Goal: Task Accomplishment & Management: Manage account settings

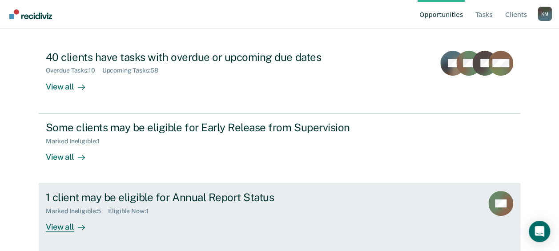
scroll to position [91, 0]
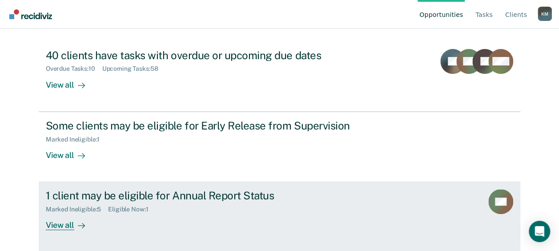
click at [225, 207] on div "Marked Ineligible : 5 Eligible Now : 1" at bounding box center [202, 207] width 312 height 11
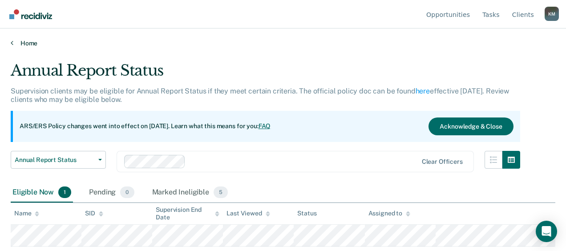
click at [28, 46] on link "Home" at bounding box center [283, 43] width 544 height 8
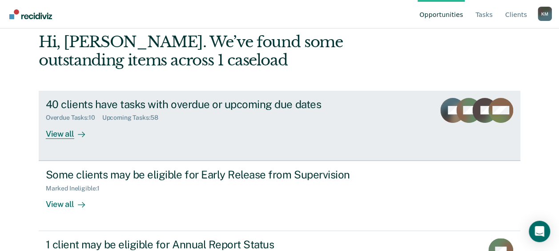
scroll to position [91, 0]
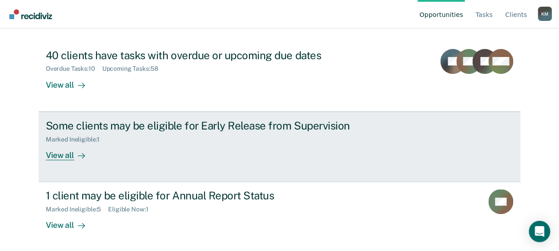
click at [170, 159] on link "Some clients may be eligible for Early Release from Supervision Marked Ineligib…" at bounding box center [280, 147] width 482 height 70
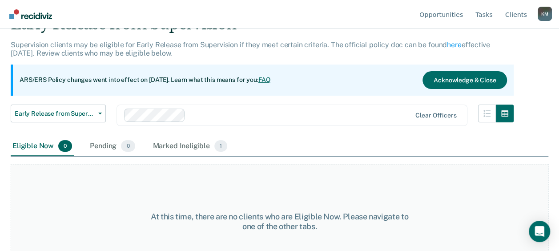
scroll to position [74, 0]
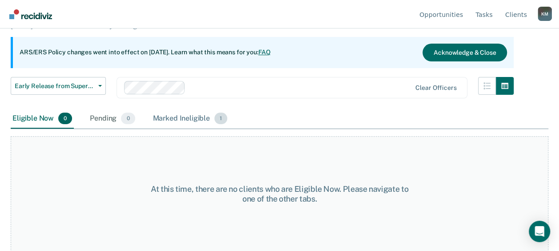
click at [169, 118] on div "Marked Ineligible 1" at bounding box center [190, 119] width 78 height 20
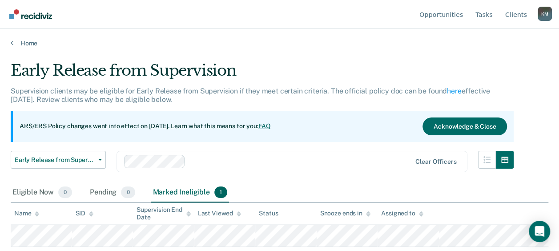
scroll to position [0, 0]
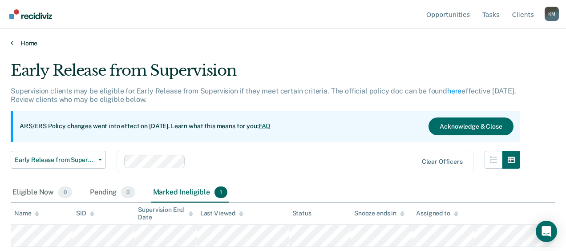
click at [23, 42] on link "Home" at bounding box center [283, 43] width 544 height 8
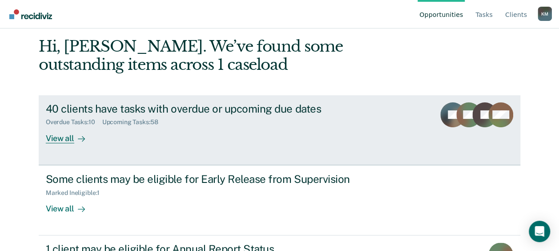
scroll to position [91, 0]
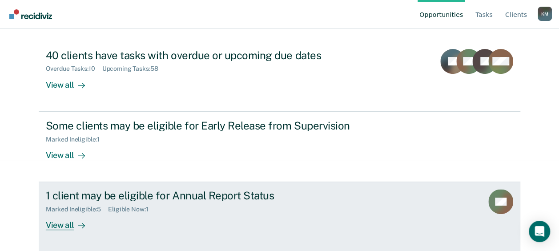
click at [155, 197] on div "1 client may be eligible for Annual Report Status" at bounding box center [202, 195] width 312 height 13
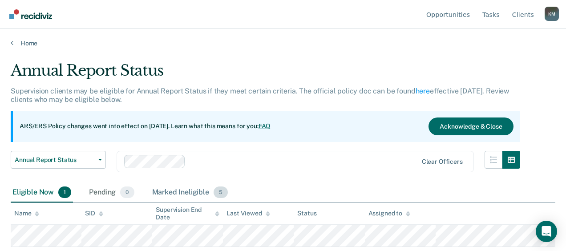
click at [181, 192] on div "Marked Ineligible 5" at bounding box center [190, 193] width 80 height 20
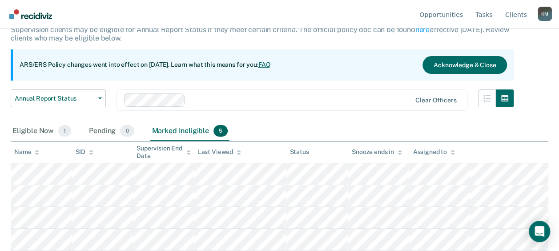
scroll to position [82, 0]
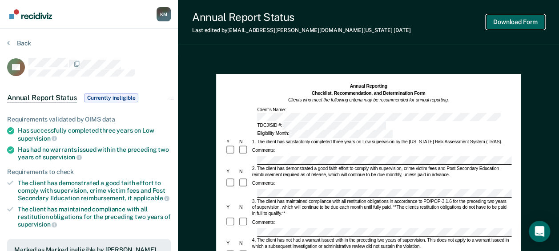
click at [499, 20] on button "Download Form" at bounding box center [515, 22] width 59 height 15
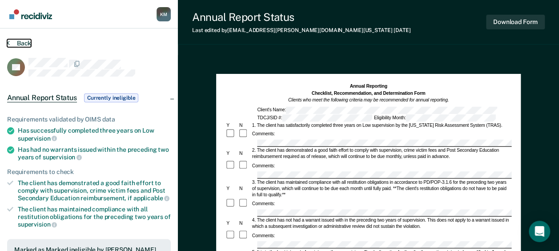
click at [13, 44] on button "Back" at bounding box center [19, 43] width 24 height 8
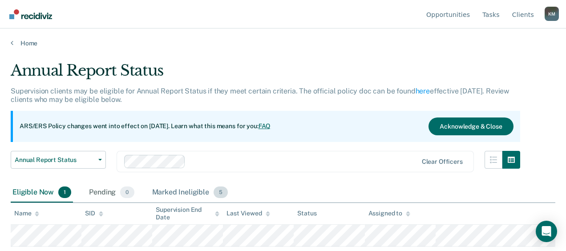
click at [189, 190] on div "Marked Ineligible 5" at bounding box center [190, 193] width 80 height 20
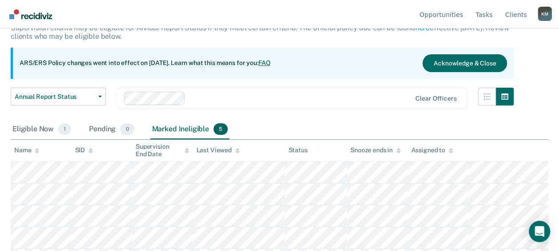
scroll to position [82, 0]
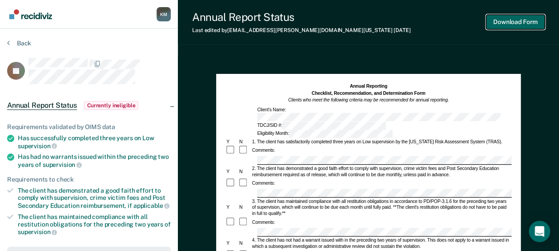
click at [506, 25] on button "Download Form" at bounding box center [515, 22] width 59 height 15
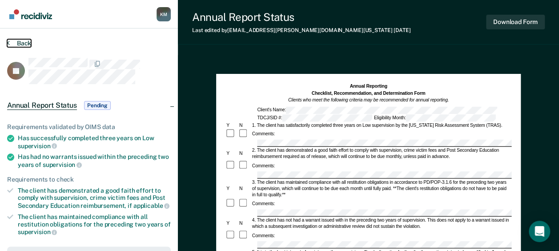
click at [29, 42] on button "Back" at bounding box center [19, 43] width 24 height 8
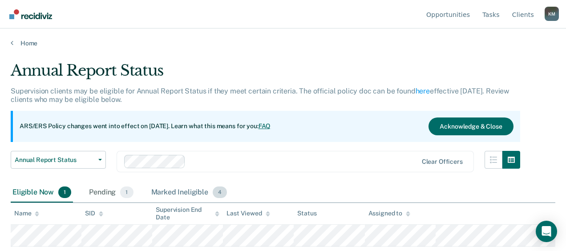
click at [169, 191] on div "Marked Ineligible 4" at bounding box center [189, 193] width 80 height 20
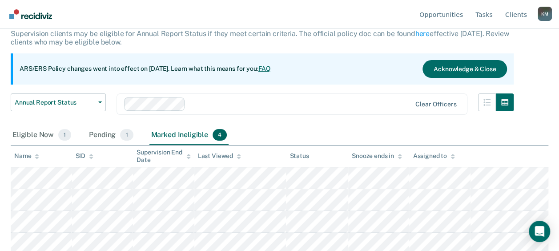
scroll to position [60, 0]
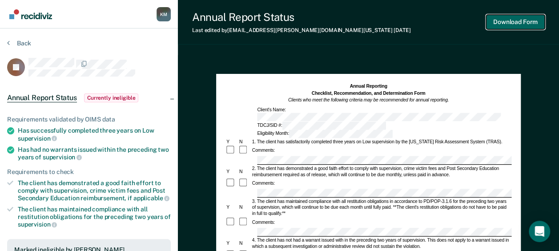
click at [513, 17] on button "Download Form" at bounding box center [515, 22] width 59 height 15
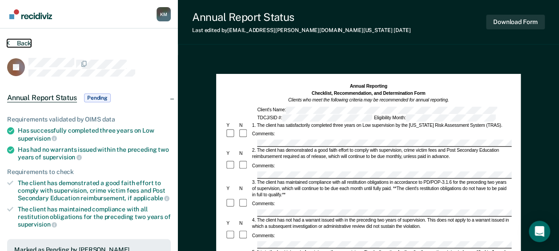
click at [17, 40] on button "Back" at bounding box center [19, 43] width 24 height 8
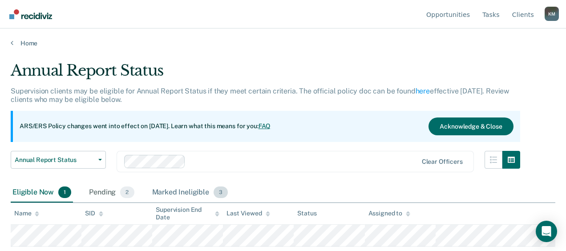
click at [177, 193] on div "Marked Ineligible 3" at bounding box center [190, 193] width 80 height 20
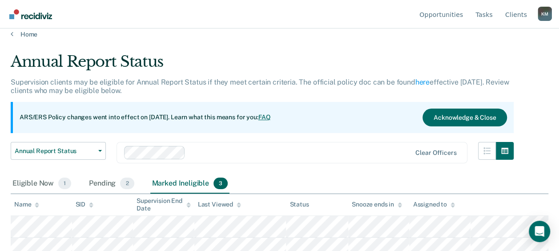
scroll to position [38, 0]
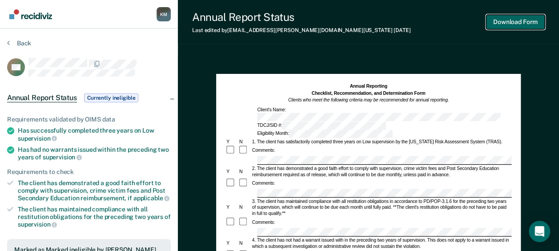
click at [488, 26] on button "Download Form" at bounding box center [515, 22] width 59 height 15
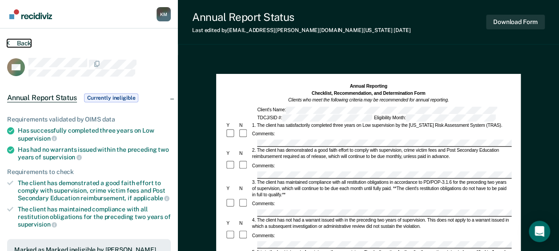
click at [20, 43] on button "Back" at bounding box center [19, 43] width 24 height 8
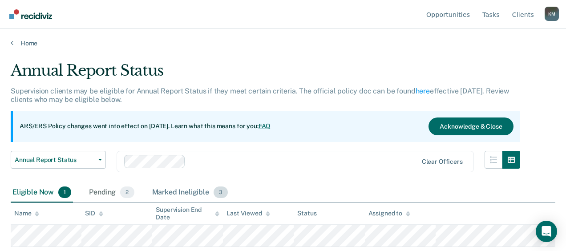
click at [190, 190] on div "Marked Ineligible 3" at bounding box center [190, 193] width 80 height 20
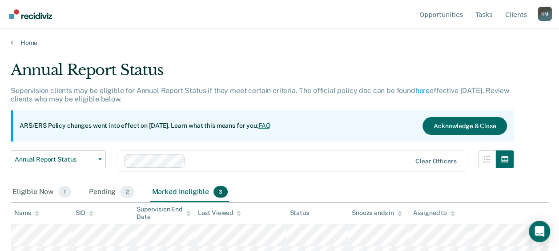
scroll to position [38, 0]
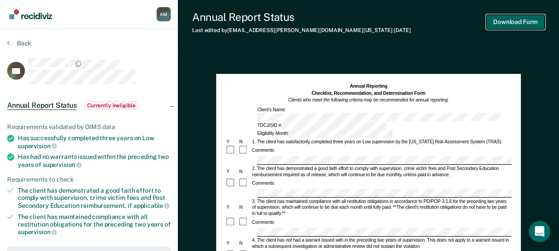
click at [502, 17] on button "Download Form" at bounding box center [515, 22] width 59 height 15
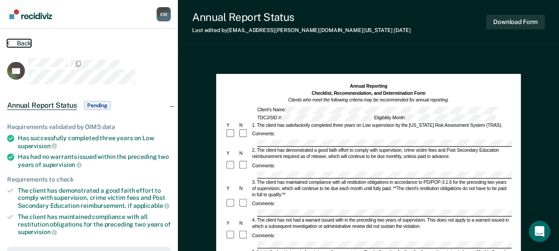
click at [26, 43] on button "Back" at bounding box center [19, 43] width 24 height 8
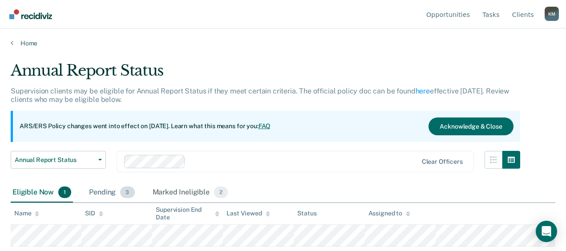
click at [108, 191] on div "Pending 3" at bounding box center [111, 193] width 49 height 20
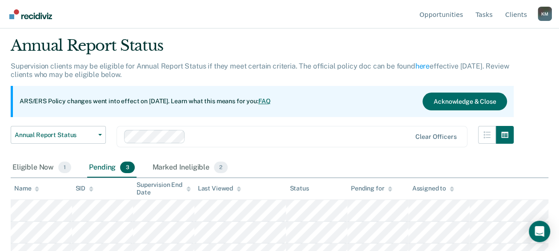
scroll to position [38, 0]
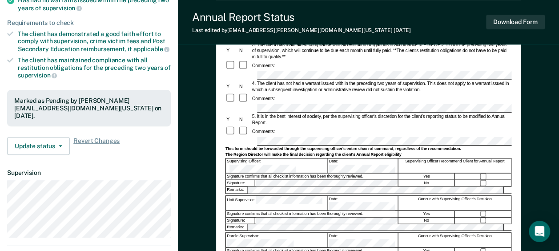
scroll to position [156, 0]
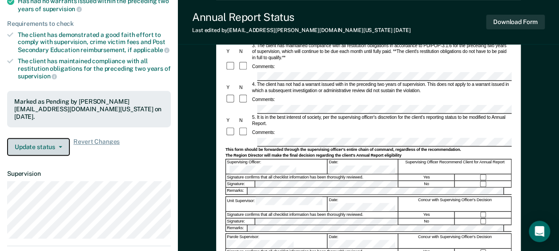
click at [44, 138] on button "Update status" at bounding box center [38, 147] width 63 height 18
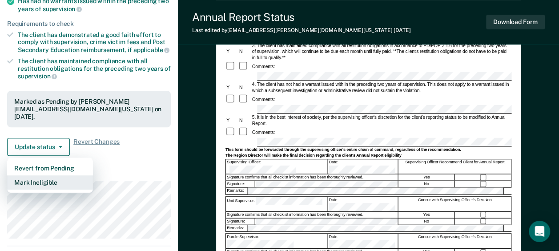
click at [35, 176] on button "Mark Ineligible" at bounding box center [50, 182] width 86 height 14
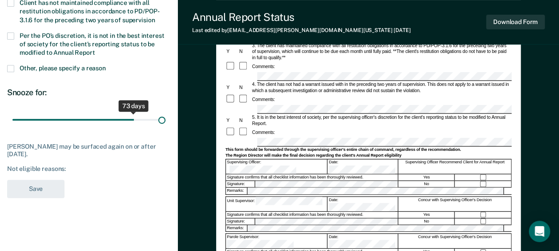
drag, startPoint x: 65, startPoint y: 117, endPoint x: 191, endPoint y: 124, distance: 126.0
type input "90"
click at [165, 124] on input "range" at bounding box center [88, 120] width 153 height 16
click at [15, 33] on label "Per the PO’s discretion, it is not in the best interest of society for the clie…" at bounding box center [89, 45] width 164 height 26
click at [95, 49] on input "Per the PO’s discretion, it is not in the best interest of society for the clie…" at bounding box center [95, 49] width 0 height 0
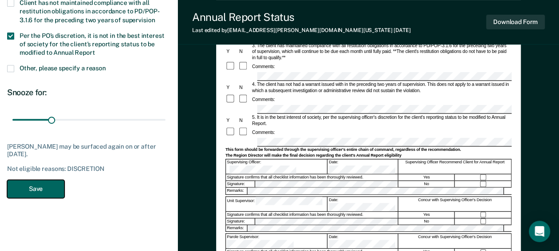
click at [29, 181] on button "Save" at bounding box center [35, 189] width 57 height 18
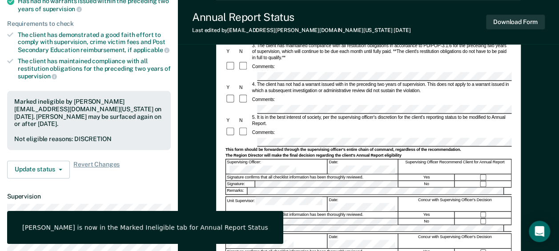
scroll to position [0, 0]
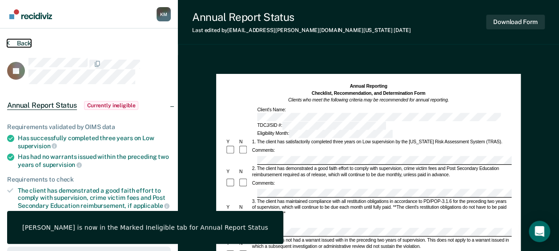
click at [28, 45] on button "Back" at bounding box center [19, 43] width 24 height 8
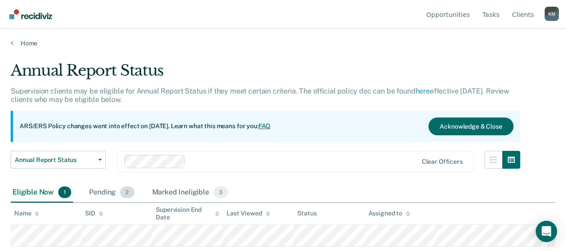
click at [93, 192] on div "Pending 2" at bounding box center [111, 193] width 48 height 20
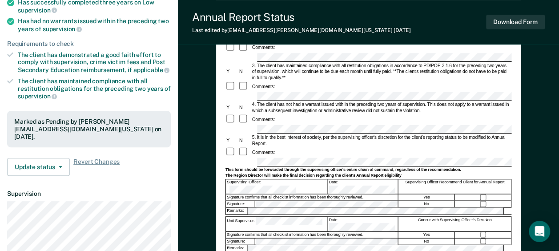
scroll to position [267, 0]
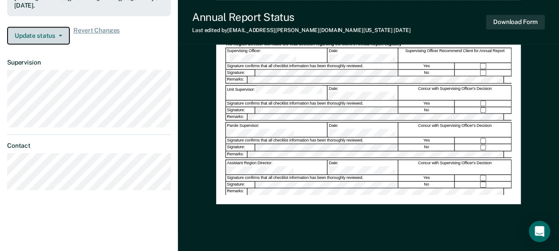
click at [50, 27] on button "Update status" at bounding box center [38, 36] width 63 height 18
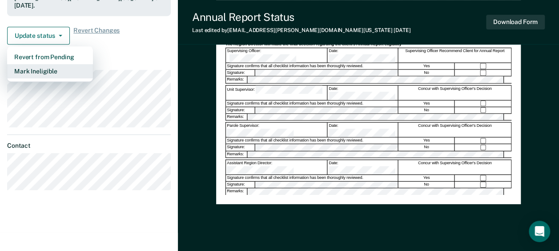
click at [39, 64] on button "Mark Ineligible" at bounding box center [50, 71] width 86 height 14
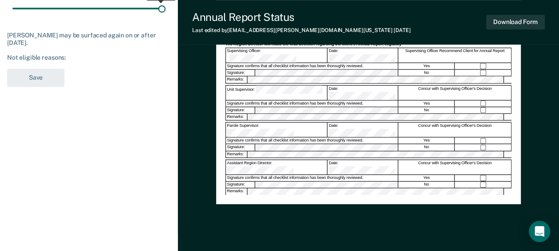
drag, startPoint x: 62, startPoint y: 4, endPoint x: 174, endPoint y: 8, distance: 112.1
type input "90"
click at [165, 8] on input "range" at bounding box center [88, 8] width 153 height 16
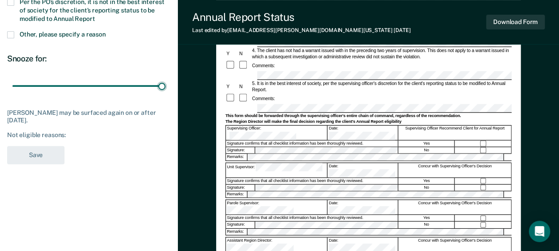
scroll to position [178, 0]
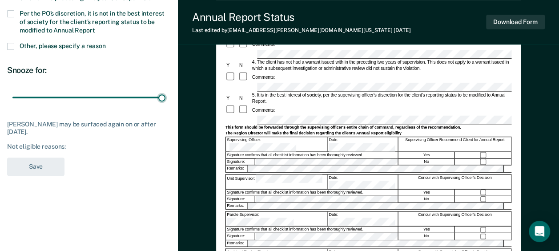
click at [10, 10] on span at bounding box center [10, 13] width 7 height 7
click at [95, 27] on input "Per the PO’s discretion, it is not in the best interest of society for the clie…" at bounding box center [95, 27] width 0 height 0
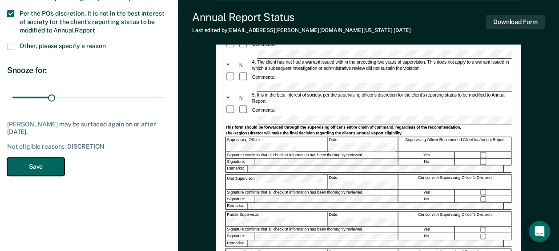
click at [28, 157] on button "Save" at bounding box center [35, 166] width 57 height 18
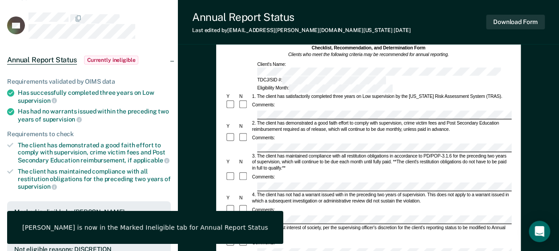
scroll to position [0, 0]
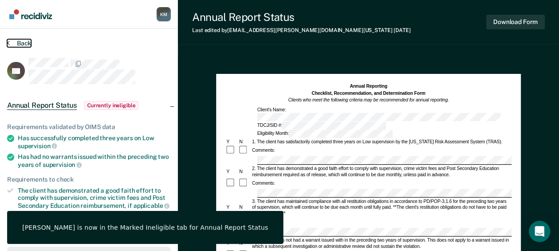
click at [20, 45] on button "Back" at bounding box center [19, 43] width 24 height 8
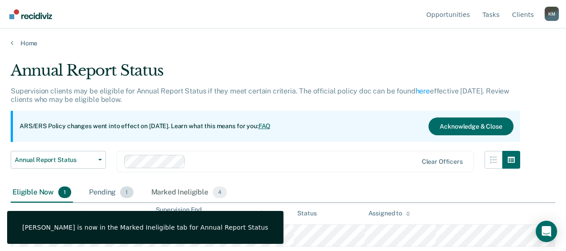
click at [97, 191] on div "Pending 1" at bounding box center [111, 193] width 48 height 20
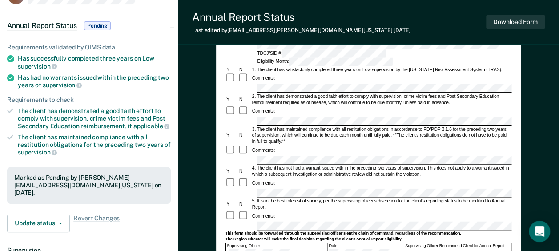
scroll to position [133, 0]
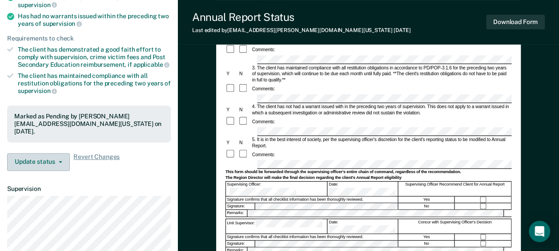
click at [48, 142] on div "Requirements validated by OIMS data Has successfully completed three years on L…" at bounding box center [89, 72] width 178 height 209
click at [43, 153] on button "Update status" at bounding box center [38, 162] width 63 height 18
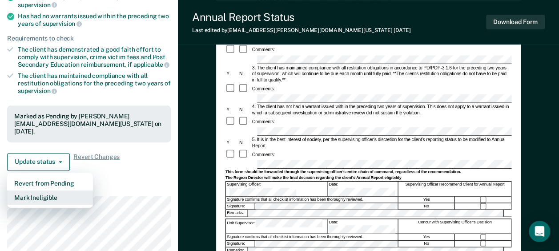
click at [42, 190] on button "Mark Ineligible" at bounding box center [50, 197] width 86 height 14
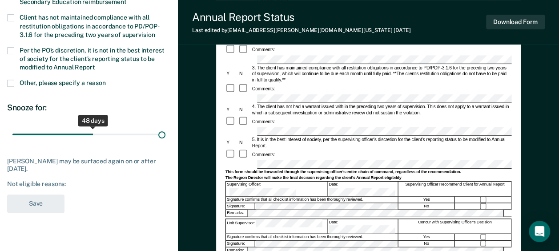
drag, startPoint x: 62, startPoint y: 132, endPoint x: 229, endPoint y: 137, distance: 166.4
type input "90"
click at [165, 137] on input "range" at bounding box center [88, 134] width 153 height 16
click at [12, 48] on span at bounding box center [10, 50] width 7 height 7
click at [95, 64] on input "Per the PO’s discretion, it is not in the best interest of society for the clie…" at bounding box center [95, 64] width 0 height 0
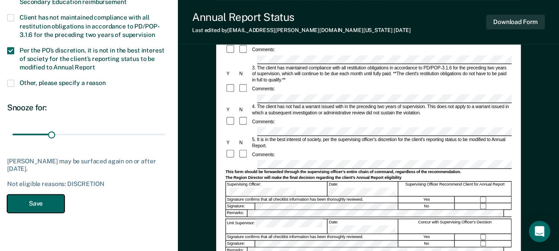
click at [33, 205] on button "Save" at bounding box center [35, 203] width 57 height 18
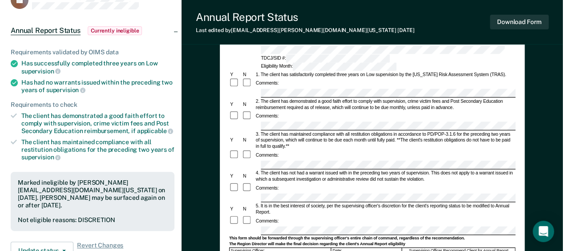
scroll to position [0, 0]
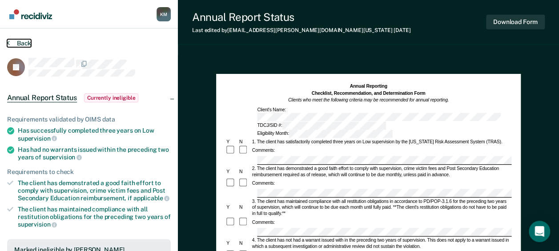
click at [22, 45] on button "Back" at bounding box center [19, 43] width 24 height 8
